Goal: Task Accomplishment & Management: Manage account settings

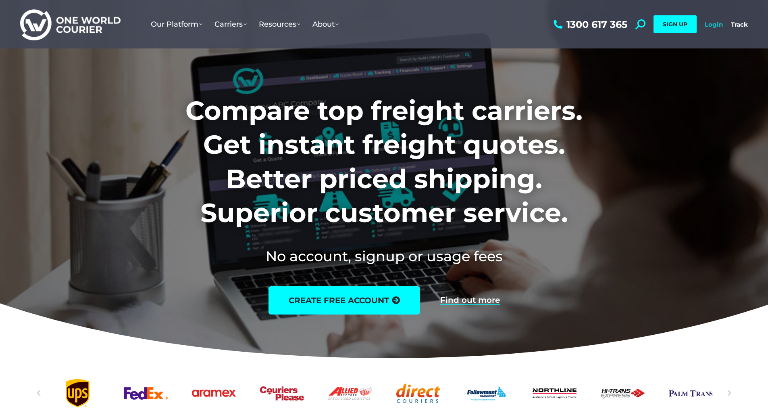
click at [719, 25] on link "Login" at bounding box center [714, 25] width 18 height 8
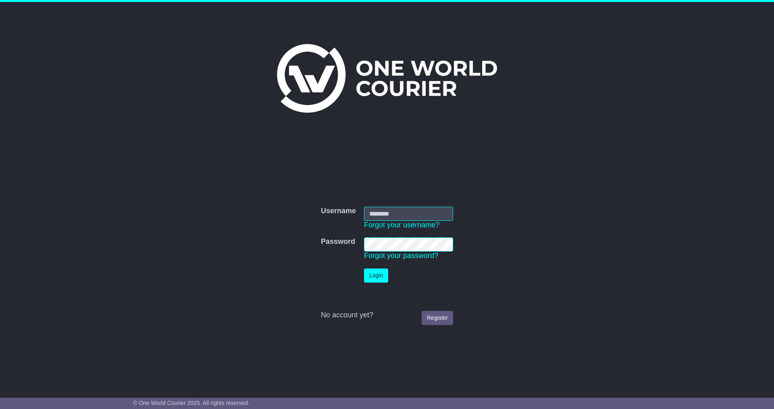
click at [415, 212] on input "Username" at bounding box center [408, 213] width 89 height 14
type input "******"
click at [371, 276] on button "Login" at bounding box center [376, 275] width 24 height 14
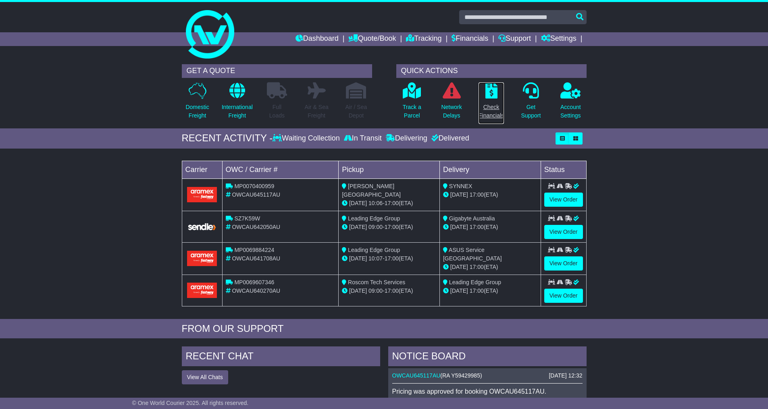
click at [500, 105] on p "Check Financials" at bounding box center [491, 111] width 25 height 17
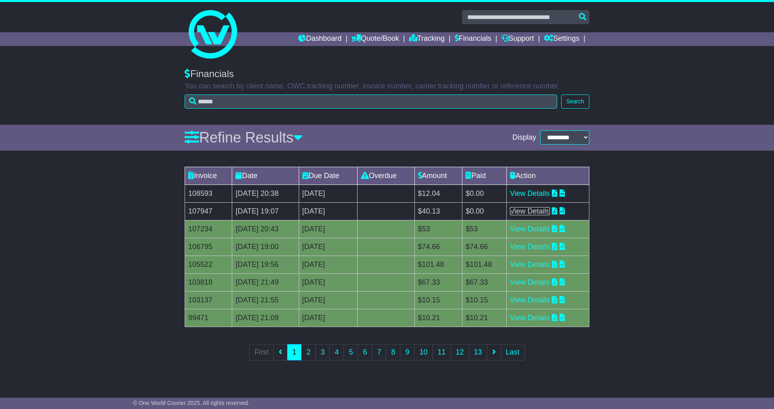
click at [546, 207] on link "View Details" at bounding box center [530, 211] width 40 height 8
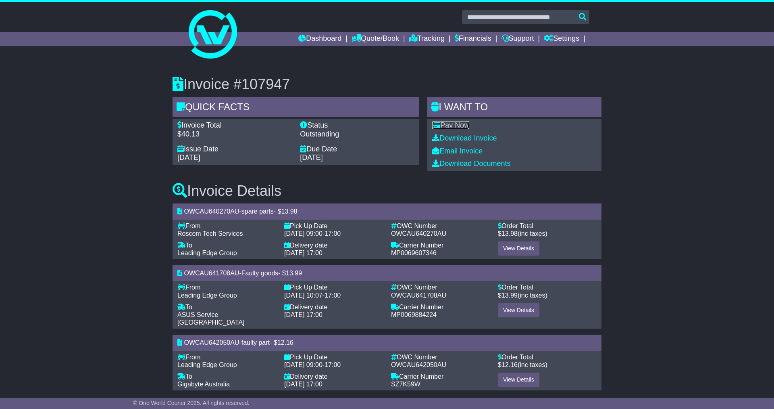
click at [454, 125] on link "Pay Now" at bounding box center [450, 125] width 37 height 8
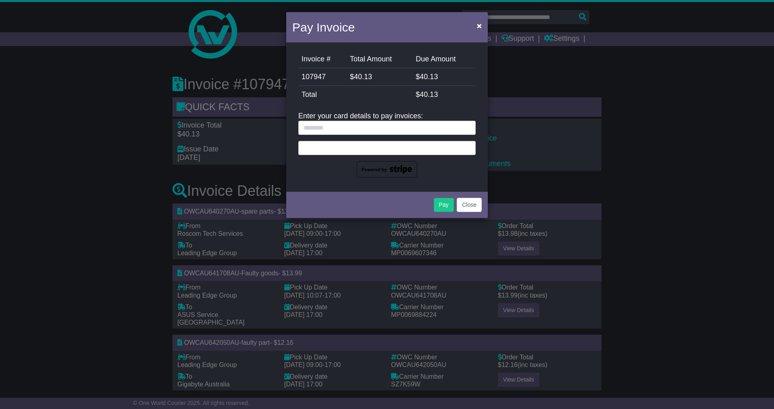
click at [396, 137] on div at bounding box center [386, 149] width 177 height 57
click at [393, 132] on input "text" at bounding box center [386, 128] width 177 height 14
type input "**********"
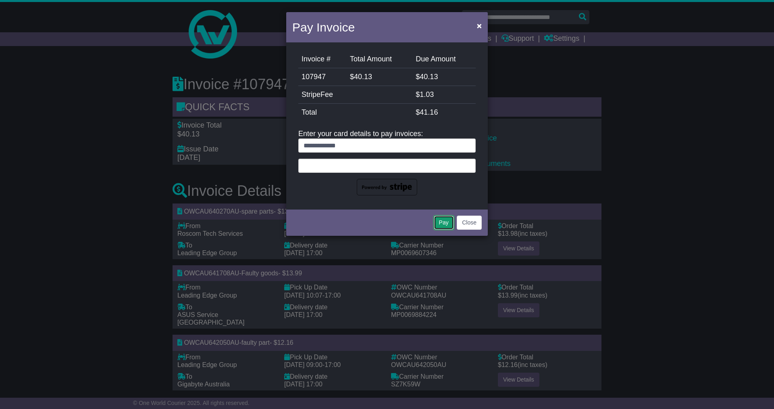
click at [443, 224] on button "Pay" at bounding box center [444, 222] width 20 height 14
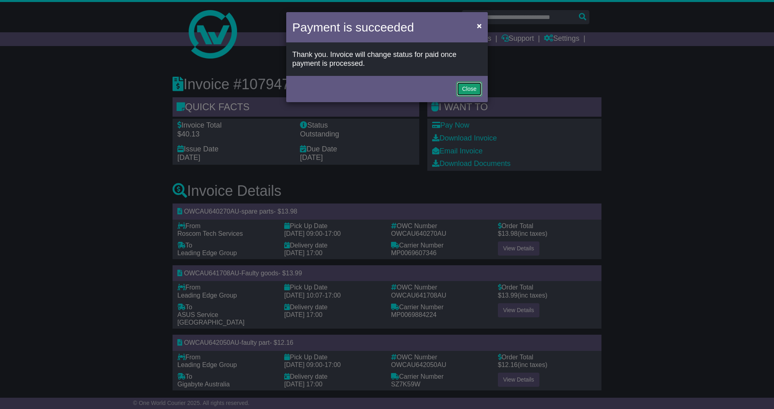
click at [465, 87] on button "Close" at bounding box center [469, 89] width 25 height 14
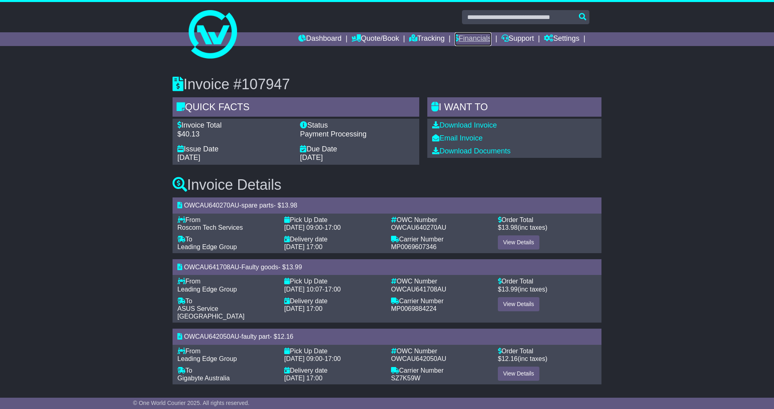
click at [465, 37] on link "Financials" at bounding box center [473, 39] width 37 height 14
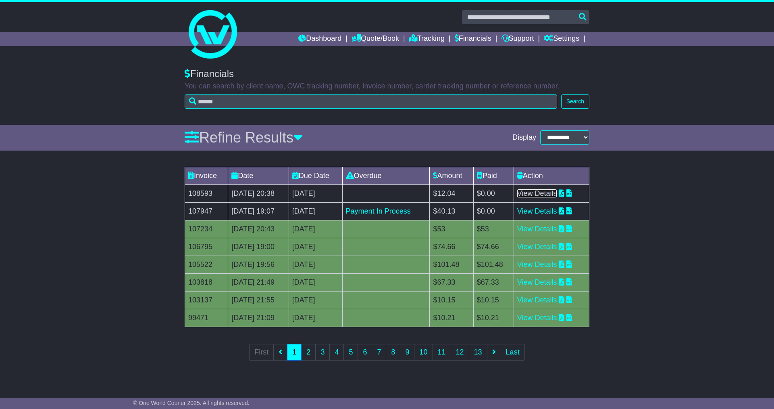
click at [545, 192] on link "View Details" at bounding box center [537, 193] width 40 height 8
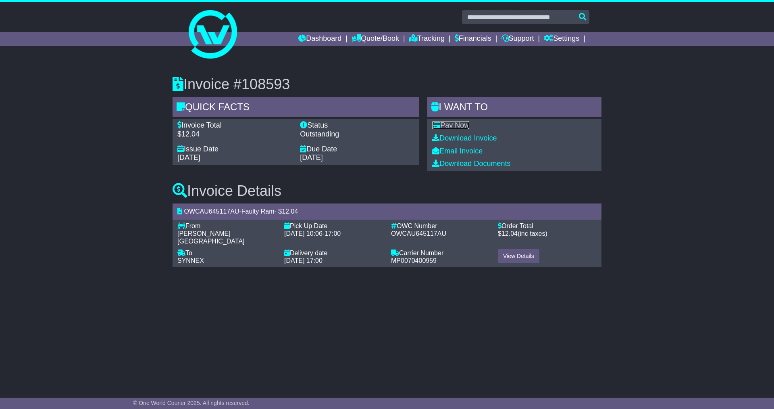
click at [459, 123] on link "Pay Now" at bounding box center [450, 125] width 37 height 8
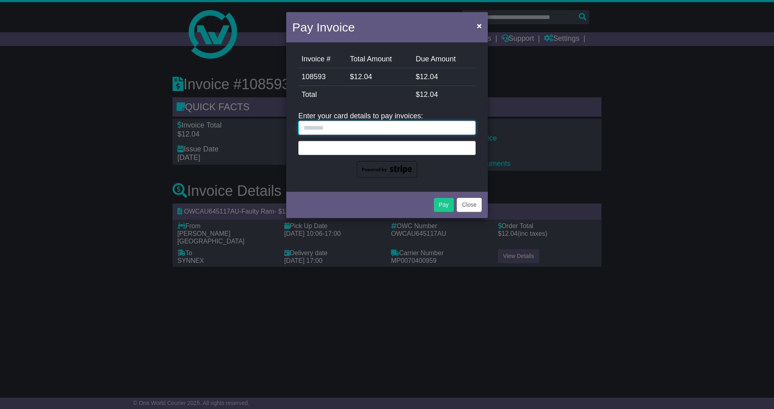
click at [342, 122] on input "text" at bounding box center [386, 128] width 177 height 14
type input "**********"
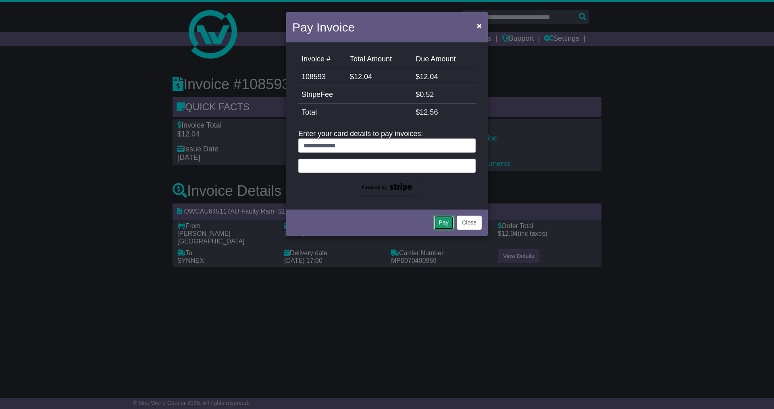
click at [443, 219] on button "Pay" at bounding box center [444, 222] width 20 height 14
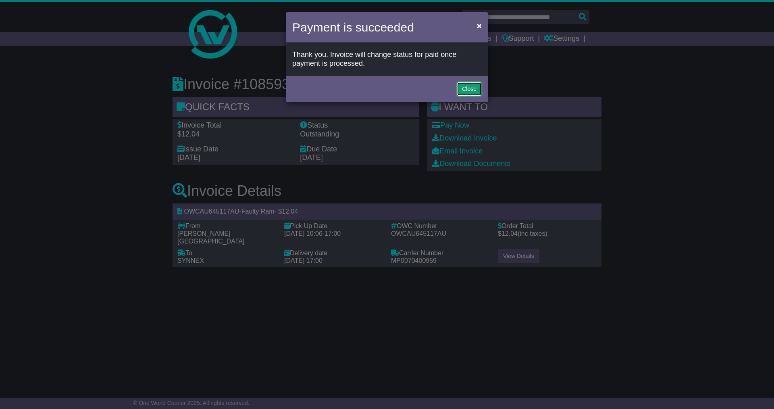
click at [471, 84] on button "Close" at bounding box center [469, 89] width 25 height 14
